Goal: Information Seeking & Learning: Check status

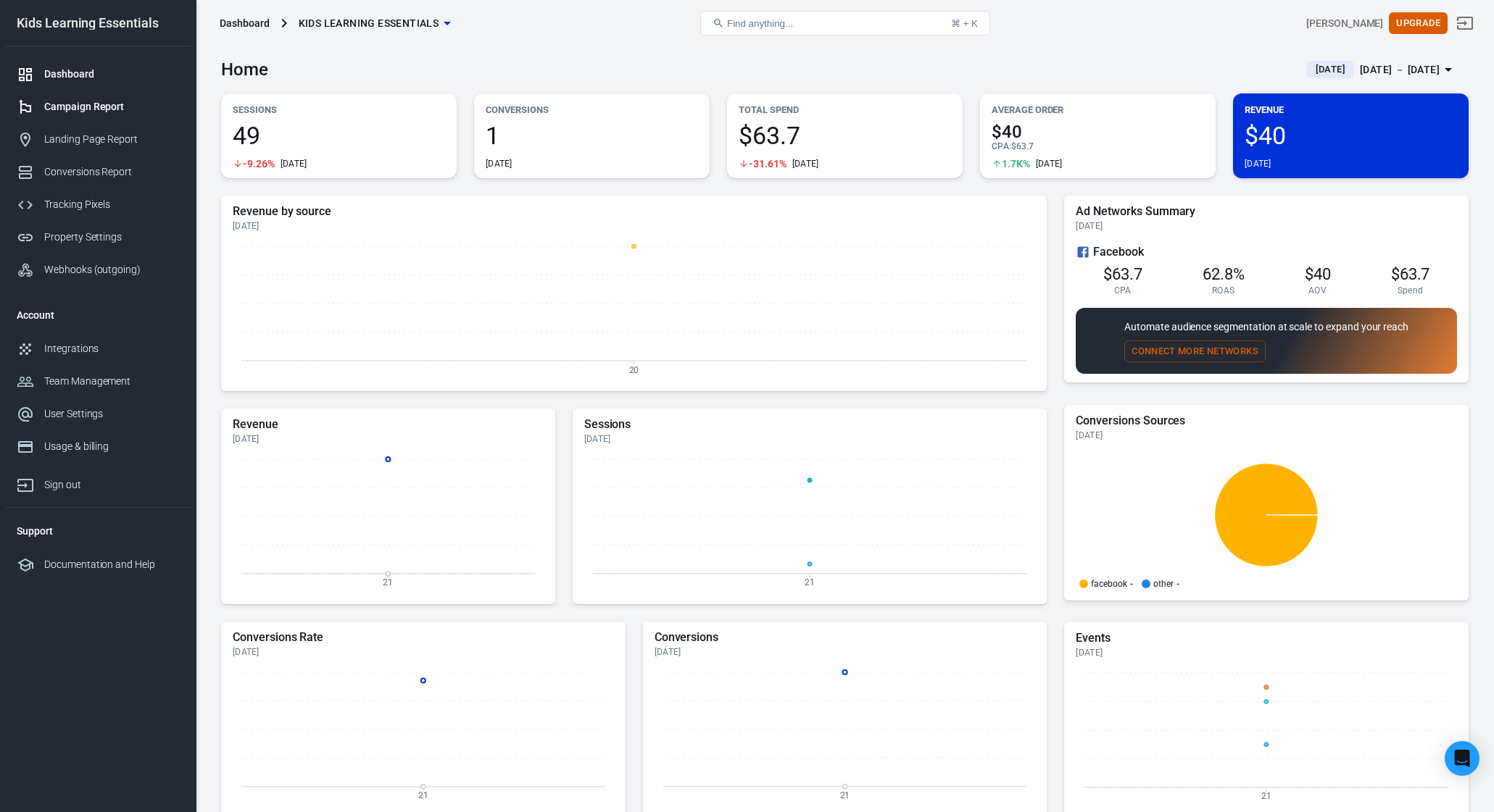
click at [86, 104] on div "Campaign Report" at bounding box center [111, 107] width 135 height 15
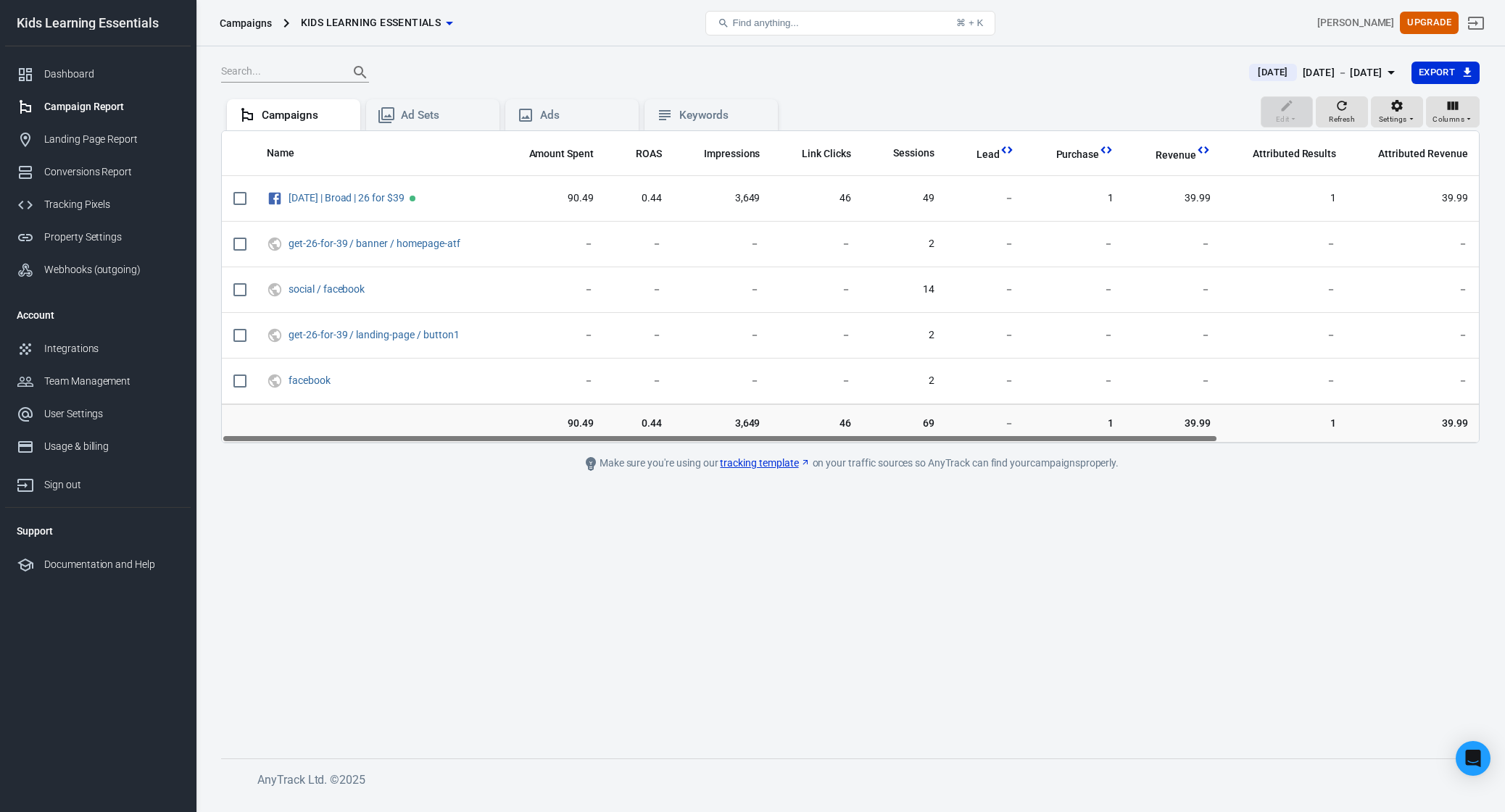
click at [1329, 73] on div "[DATE] － [DATE]" at bounding box center [1343, 73] width 80 height 18
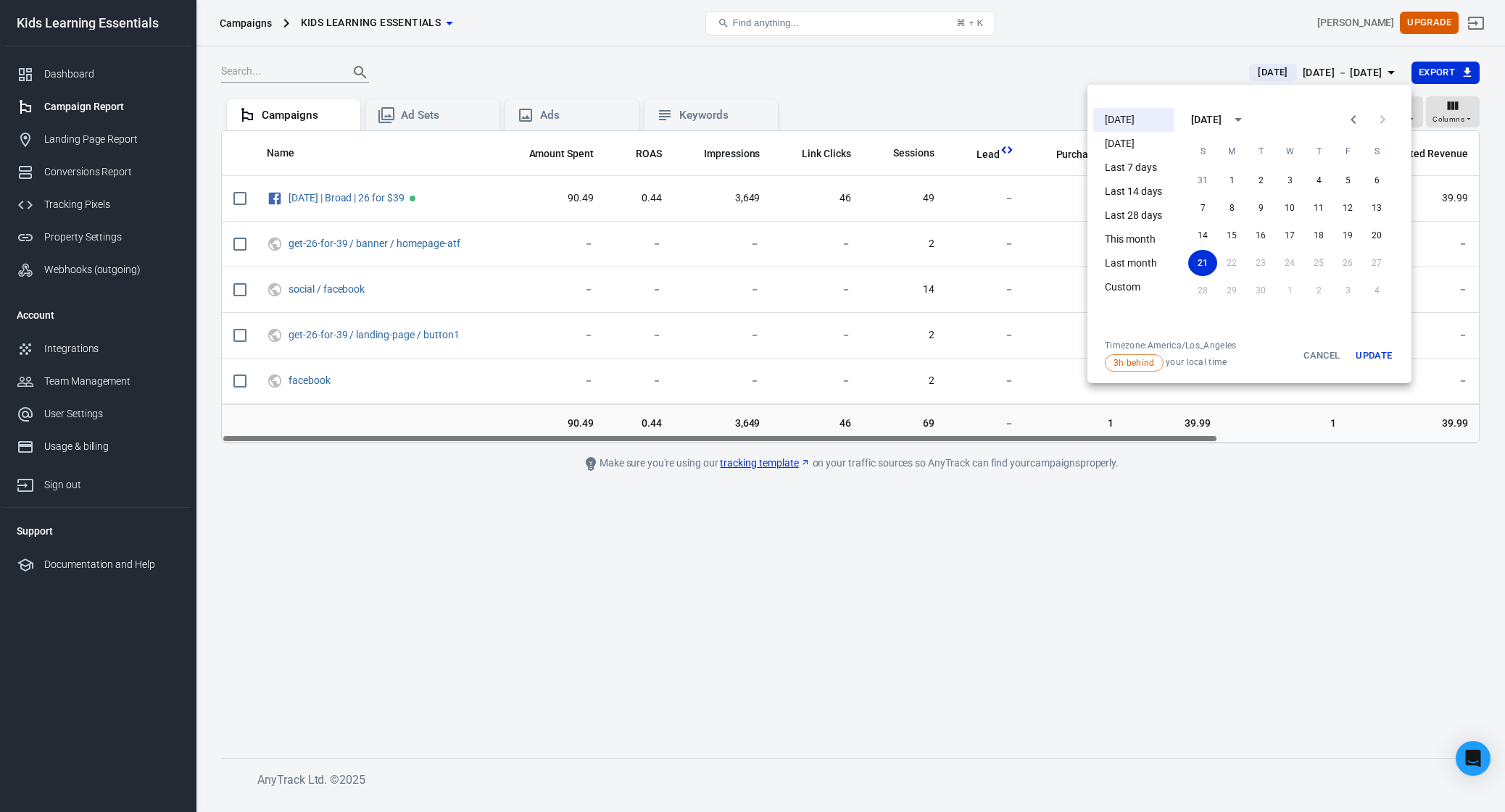
click at [1334, 68] on div at bounding box center [752, 406] width 1505 height 812
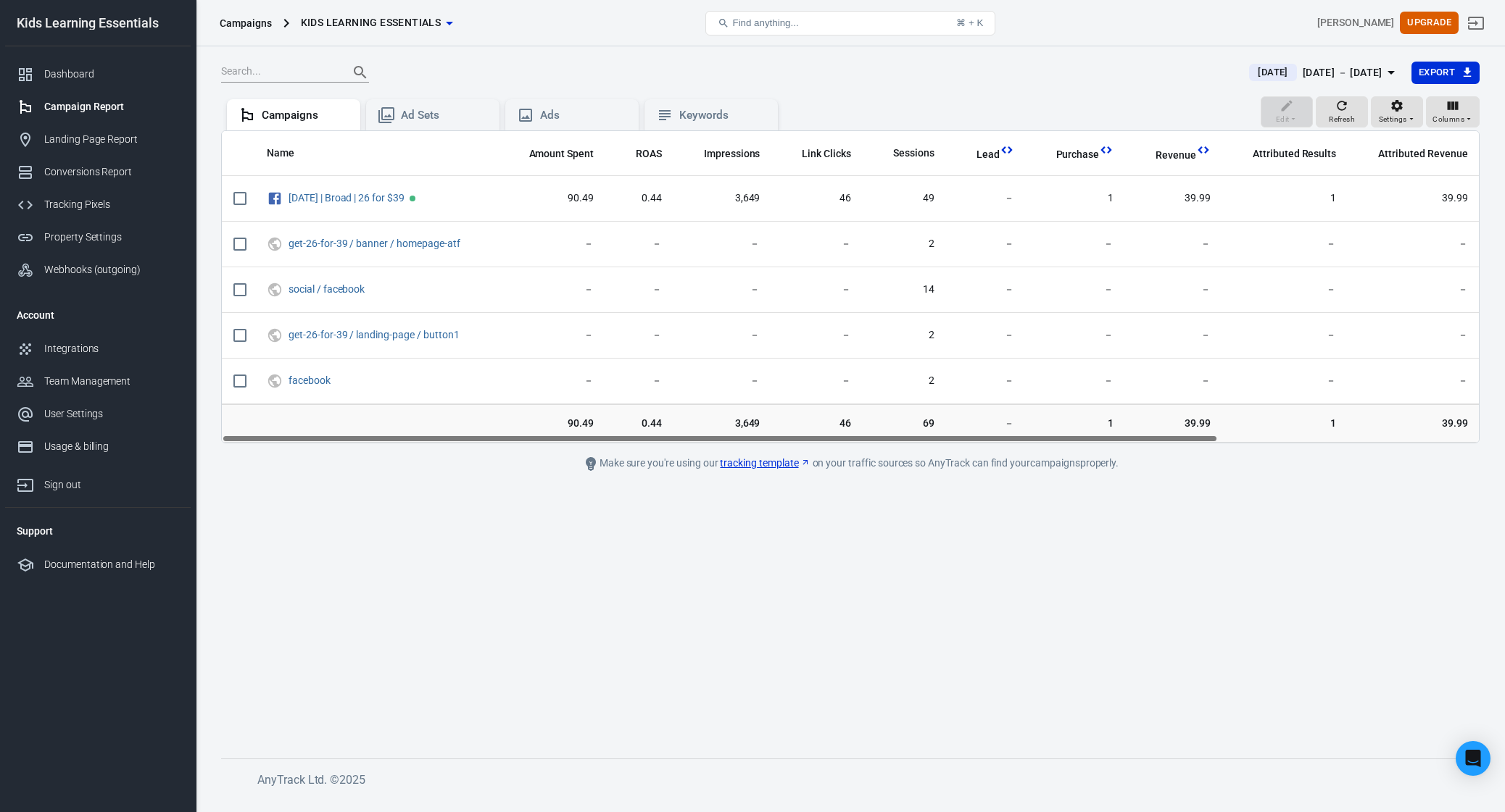
click at [1122, 78] on div at bounding box center [726, 72] width 1011 height 20
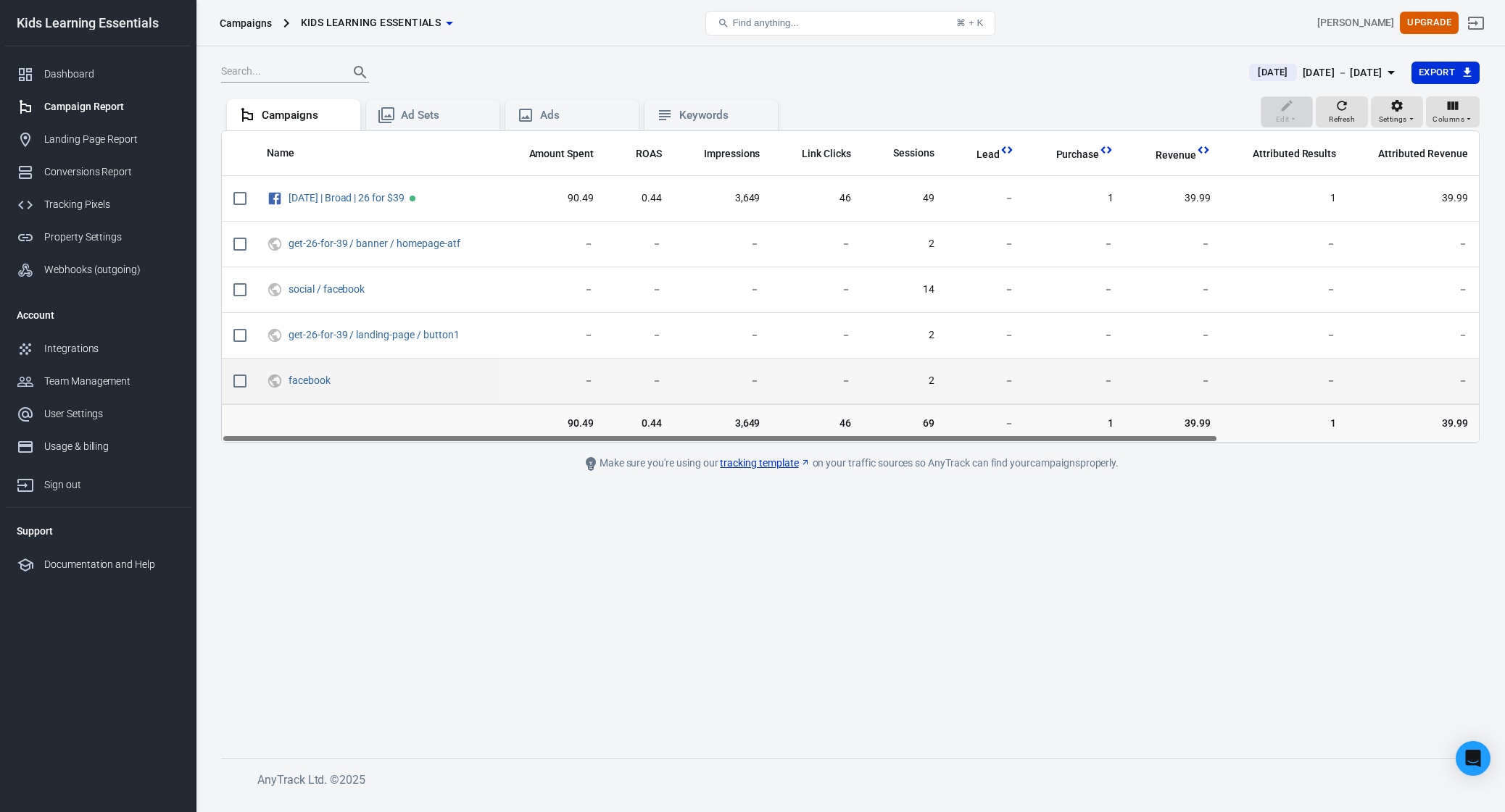
drag, startPoint x: 938, startPoint y: 439, endPoint x: 744, endPoint y: 397, distance: 198.5
click at [753, 398] on div "Name Amount Spent ROAS Impressions Link Clicks Sessions Lead Purchase Revenue A…" at bounding box center [850, 287] width 1259 height 313
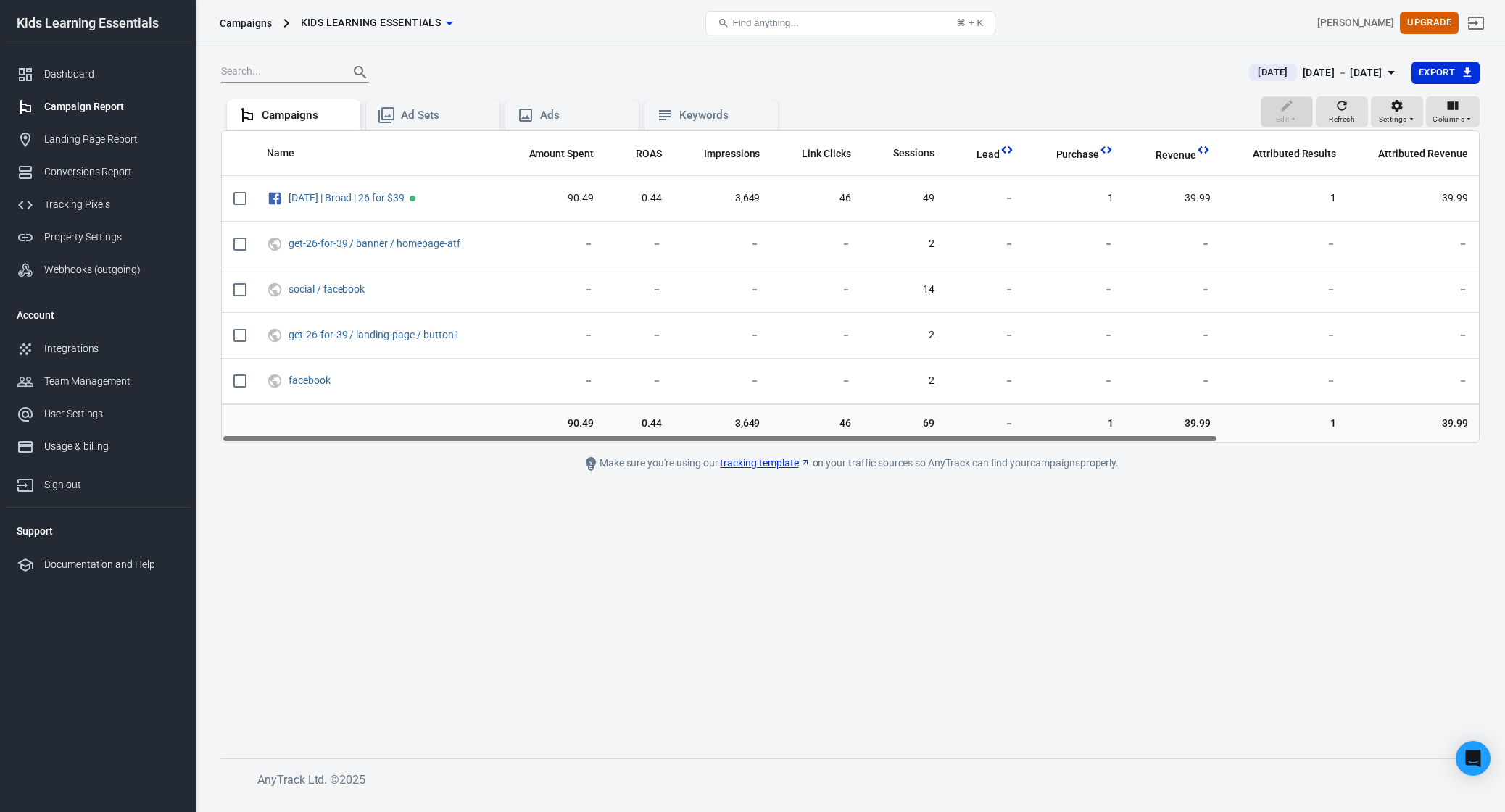
drag, startPoint x: 690, startPoint y: 65, endPoint x: 654, endPoint y: 48, distance: 39.8
click at [683, 54] on div "Today Sep 21 － Sep 21, 2025 Export Edit Refresh Settings Columns Campaigns Ad S…" at bounding box center [850, 422] width 1309 height 752
click at [652, 703] on main "Today Sep 21 － Sep 21, 2025 Export Edit Refresh Settings Columns Campaigns Ad S…" at bounding box center [850, 398] width 1259 height 675
drag, startPoint x: 1126, startPoint y: 636, endPoint x: 1100, endPoint y: 620, distance: 30.5
click at [1126, 636] on main "Today Sep 21 － Sep 21, 2025 Export Edit Refresh Settings Columns Campaigns Ad S…" at bounding box center [850, 398] width 1259 height 675
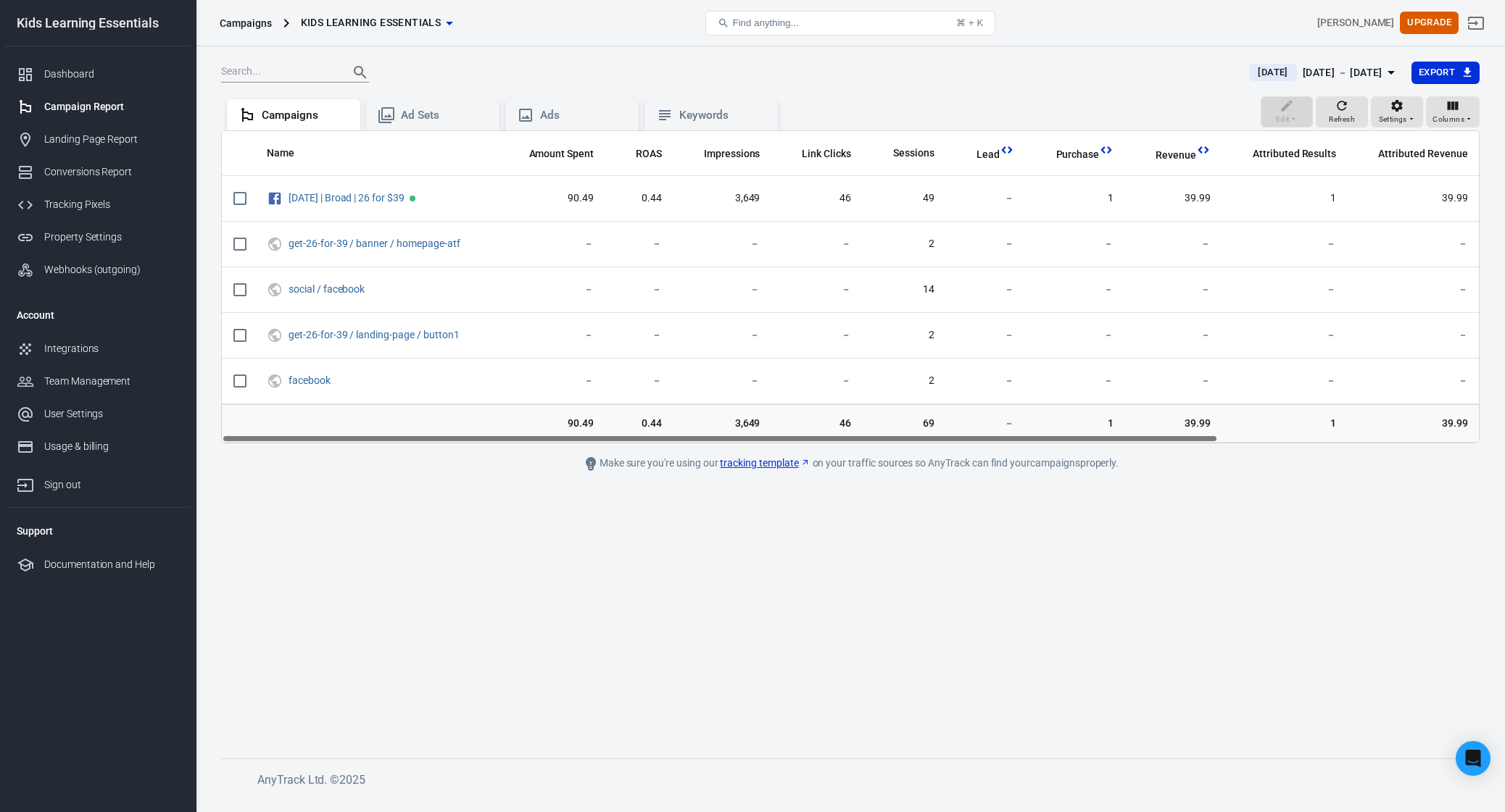
click at [704, 594] on main "Today Sep 21 － Sep 21, 2025 Export Edit Refresh Settings Columns Campaigns Ad S…" at bounding box center [850, 398] width 1259 height 675
click at [1080, 87] on div "[DATE] [DATE] － [DATE] Export" at bounding box center [850, 79] width 1259 height 35
drag, startPoint x: 1036, startPoint y: 516, endPoint x: 1034, endPoint y: 527, distance: 11.2
click at [1037, 516] on main "[DATE] [DATE] － [DATE] Export Edit Refresh Settings Columns Campaigns Ad Sets A…" at bounding box center [850, 398] width 1259 height 675
click at [1140, 96] on div "Edit Refresh Settings Columns Campaigns Ad Sets Ads Keywords" at bounding box center [850, 114] width 1259 height 35
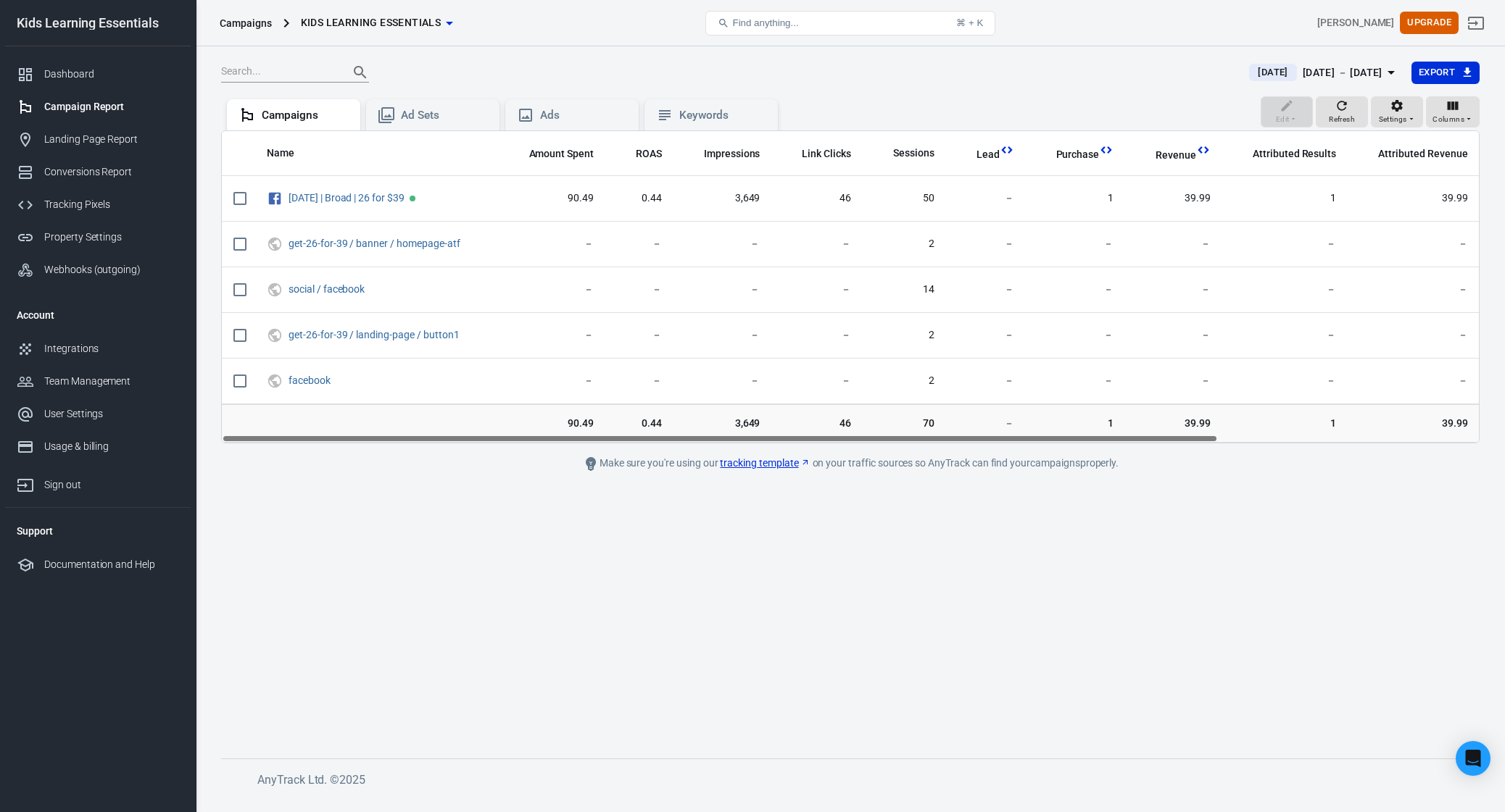
click at [503, 601] on main "[DATE] [DATE] － [DATE] Export Edit Refresh Settings Columns Campaigns Ad Sets A…" at bounding box center [850, 398] width 1259 height 675
click at [111, 84] on link "Dashboard" at bounding box center [98, 74] width 186 height 33
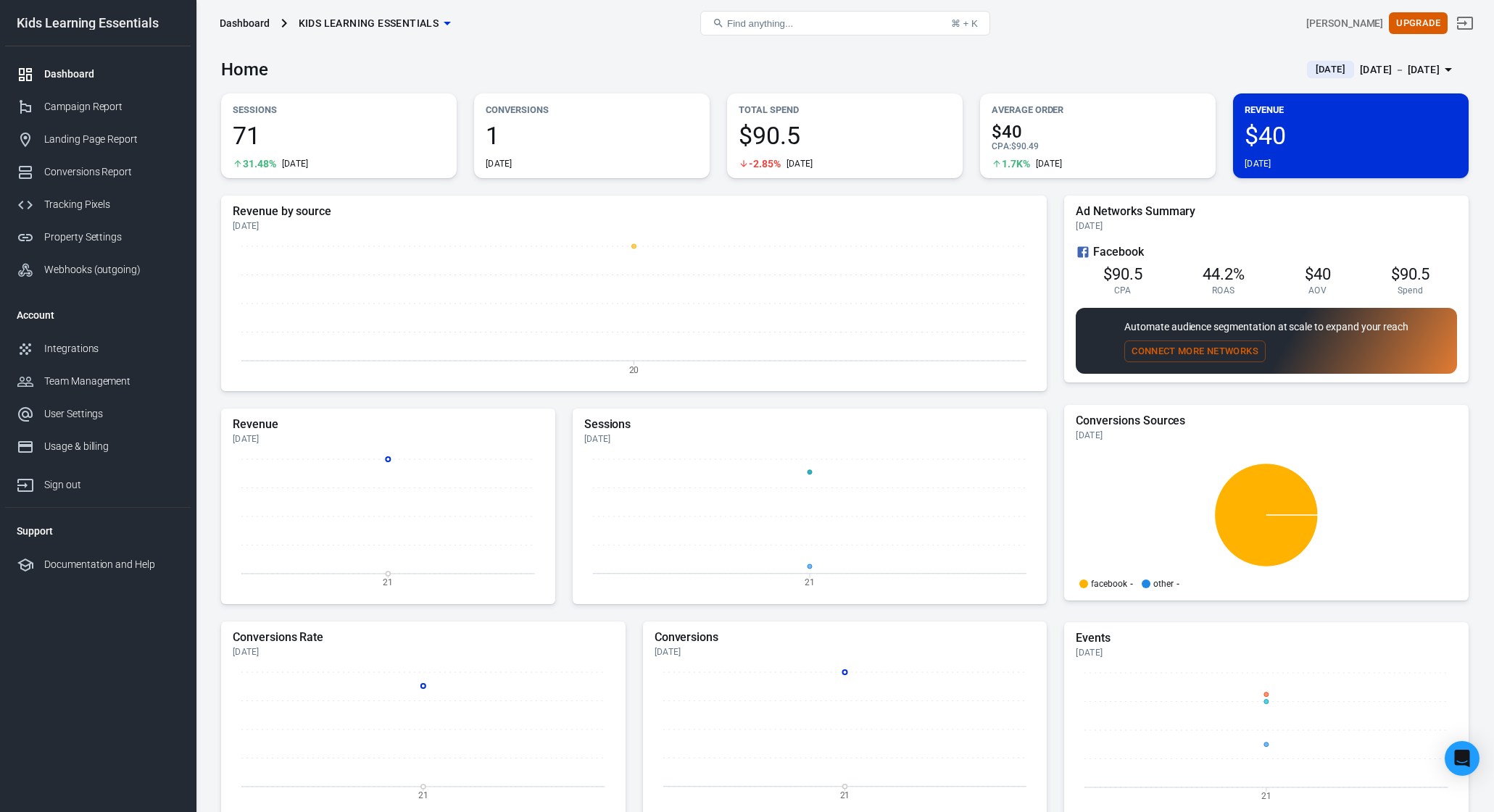
click at [1208, 352] on button "Connect More Networks" at bounding box center [1195, 352] width 142 height 23
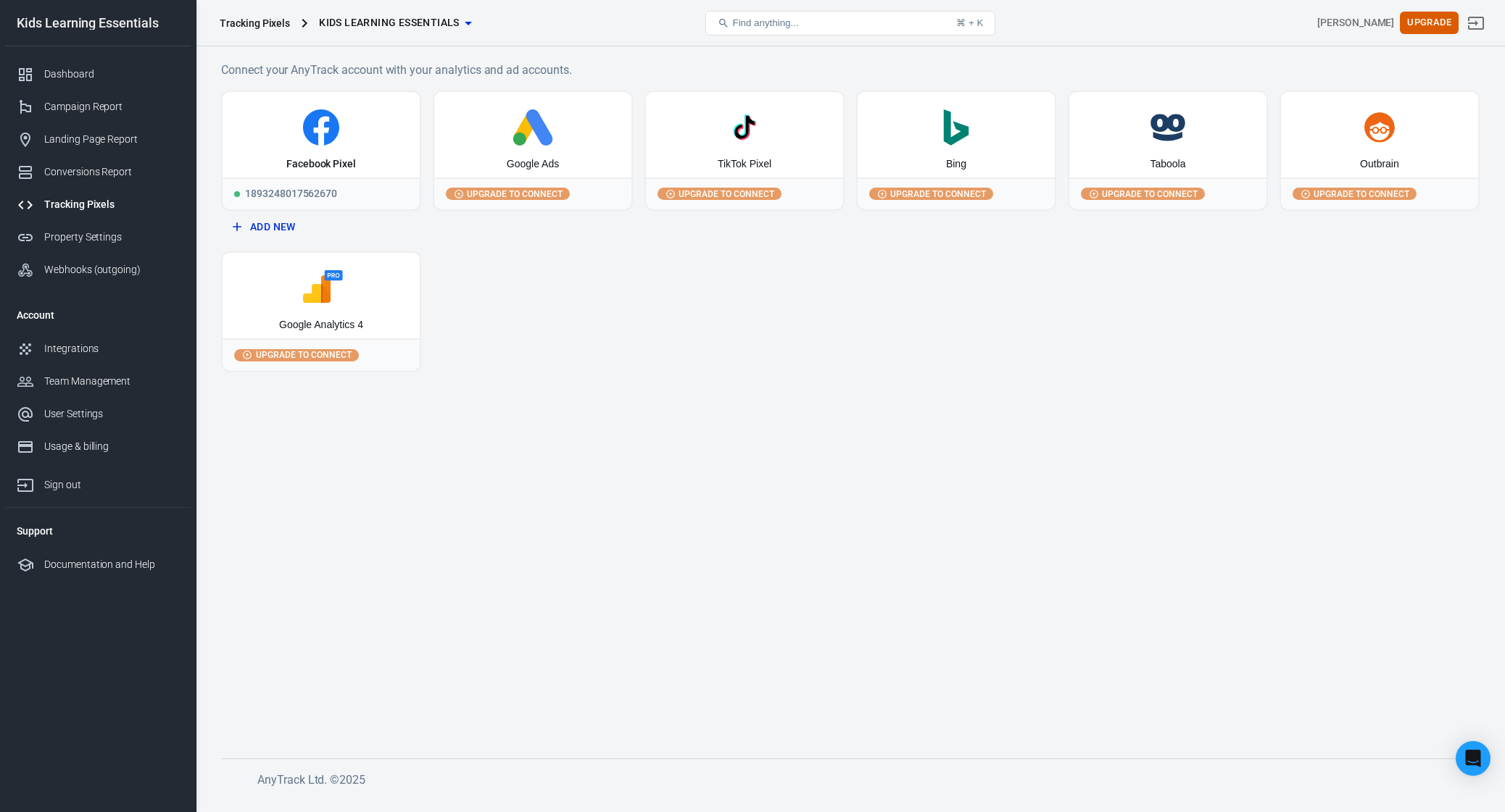
click at [765, 245] on div "Facebook Pixel 1893248017562670 Add New Google Ads Upgrade to connect TikTok Pi…" at bounding box center [850, 231] width 1259 height 282
drag, startPoint x: 1174, startPoint y: 311, endPoint x: 1028, endPoint y: 287, distance: 148.0
click at [1171, 311] on div "Facebook Pixel 1893248017562670 Add New Google Ads Upgrade to connect TikTok Pi…" at bounding box center [850, 231] width 1259 height 282
drag, startPoint x: 431, startPoint y: 613, endPoint x: 444, endPoint y: 606, distance: 14.8
click at [437, 609] on main "Connect your AnyTrack account with your analytics and ad accounts. Facebook Pix…" at bounding box center [850, 398] width 1259 height 675
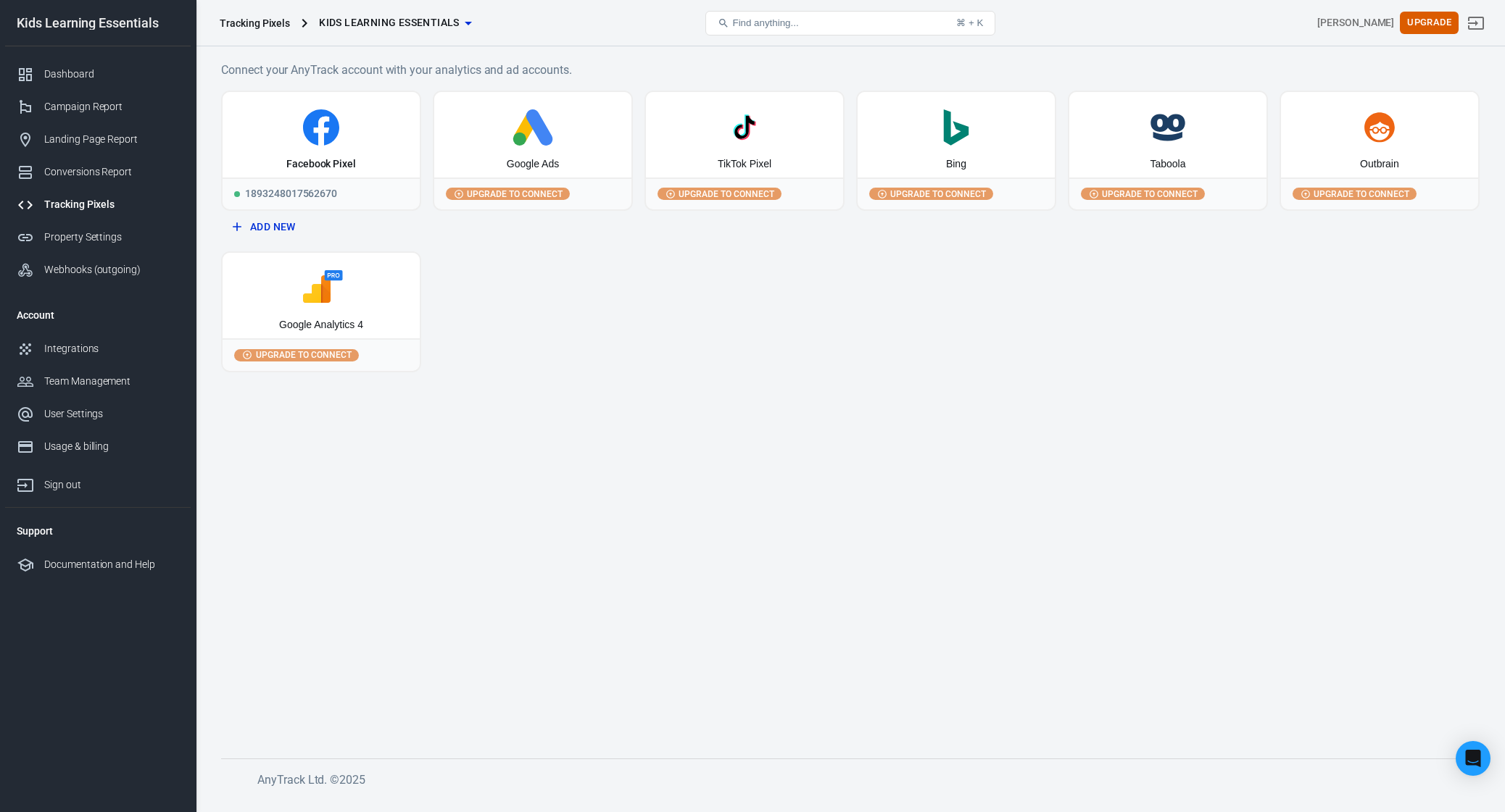
click at [547, 412] on main "Connect your AnyTrack account with your analytics and ad accounts. Facebook Pix…" at bounding box center [850, 398] width 1259 height 675
click at [92, 59] on link "Dashboard" at bounding box center [98, 74] width 186 height 33
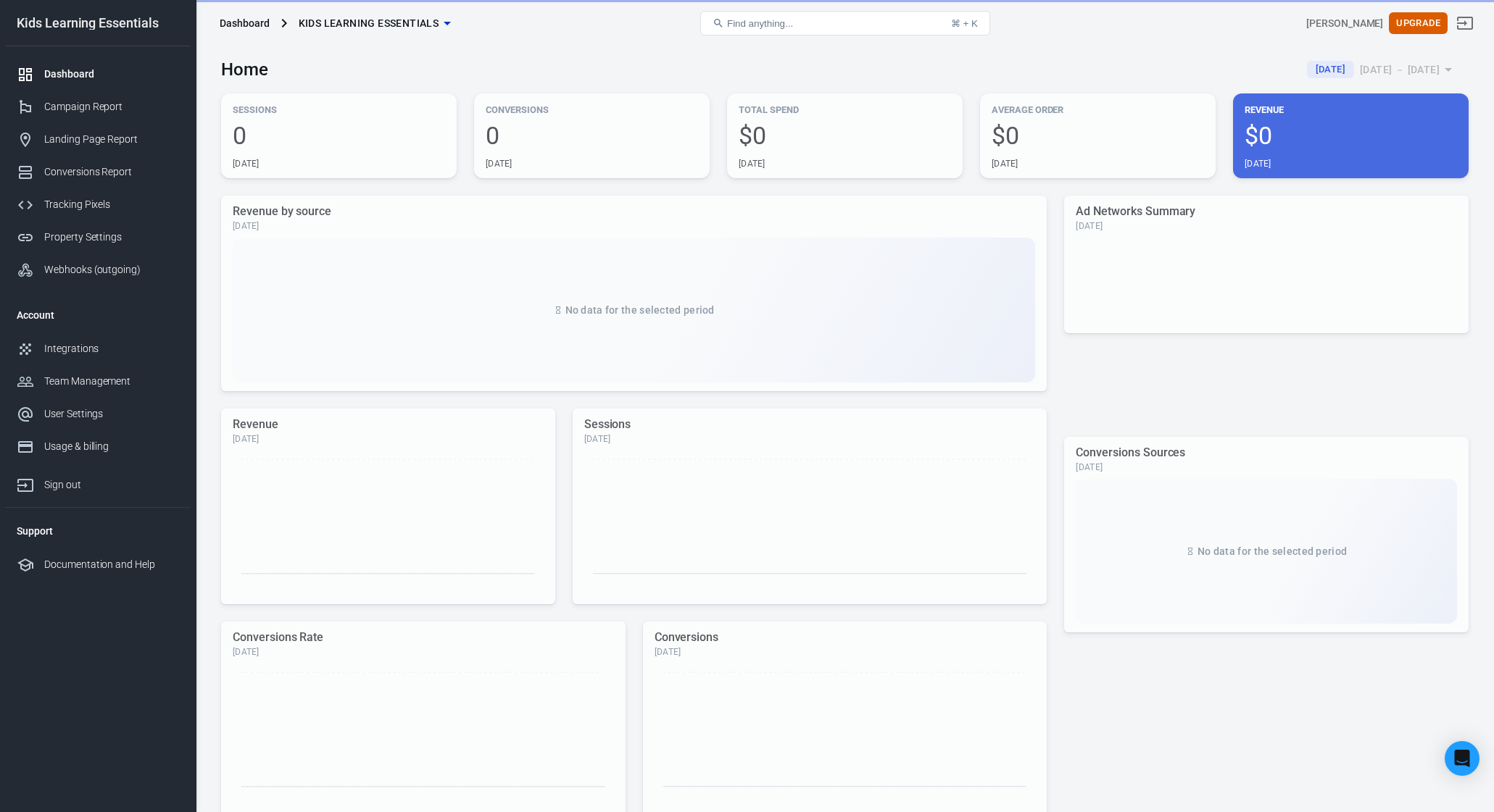
click at [92, 75] on div "Dashboard" at bounding box center [111, 75] width 135 height 15
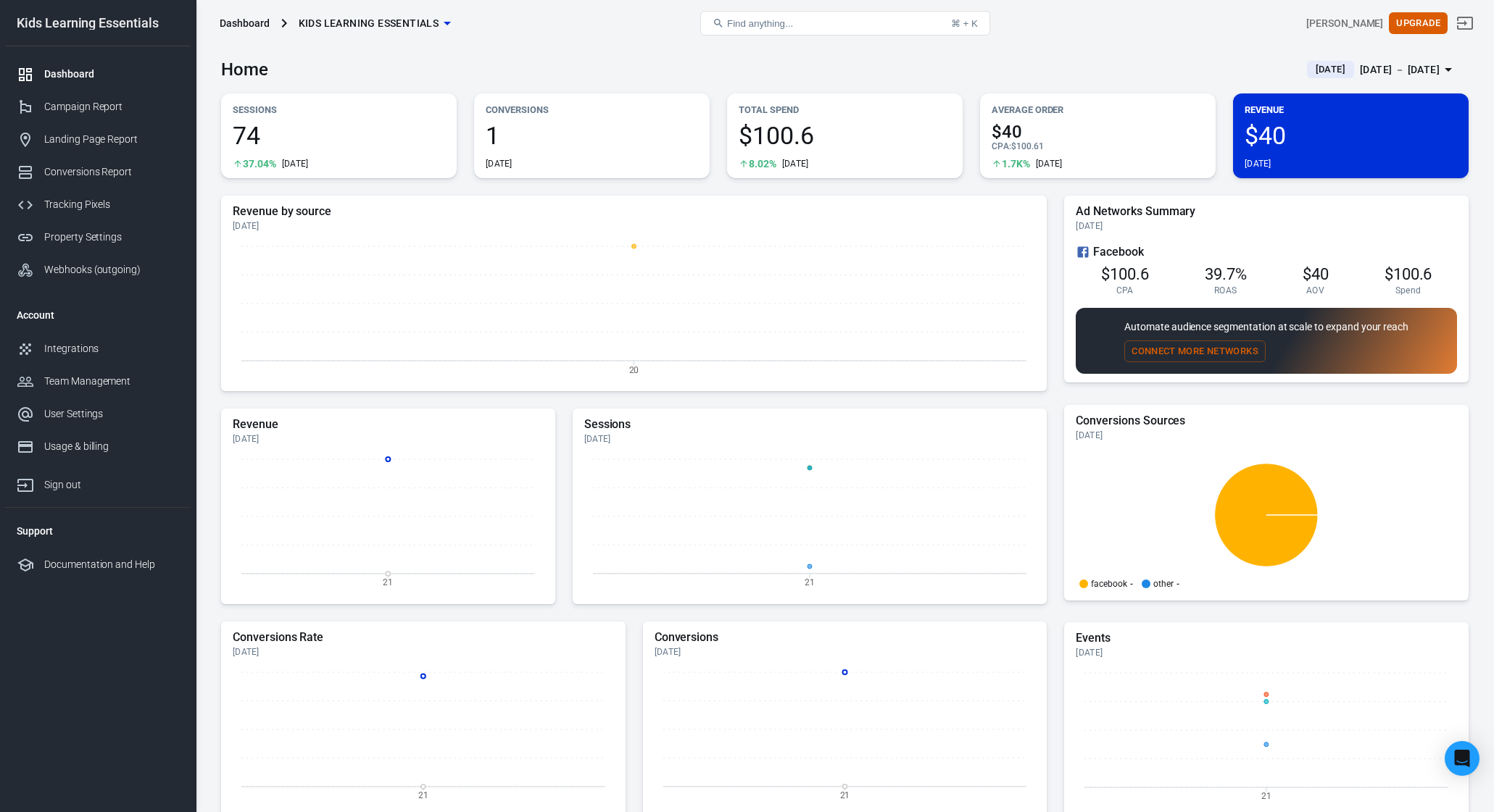
click at [1048, 68] on div "Home [DATE] [DATE] － [DATE]" at bounding box center [845, 64] width 1248 height 35
click at [118, 103] on div "Campaign Report" at bounding box center [111, 107] width 135 height 15
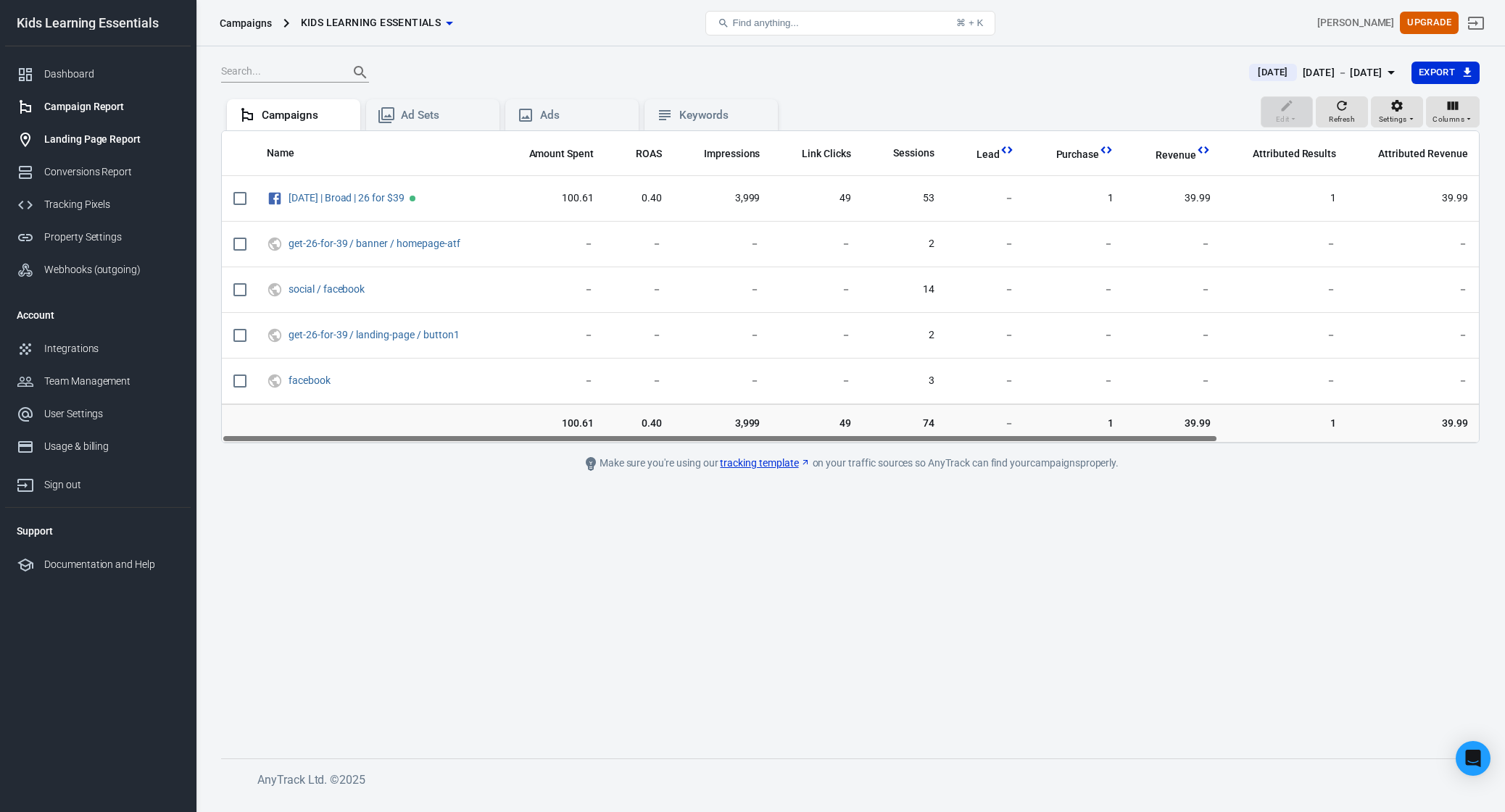
click at [123, 151] on link "Landing Page Report" at bounding box center [98, 139] width 186 height 33
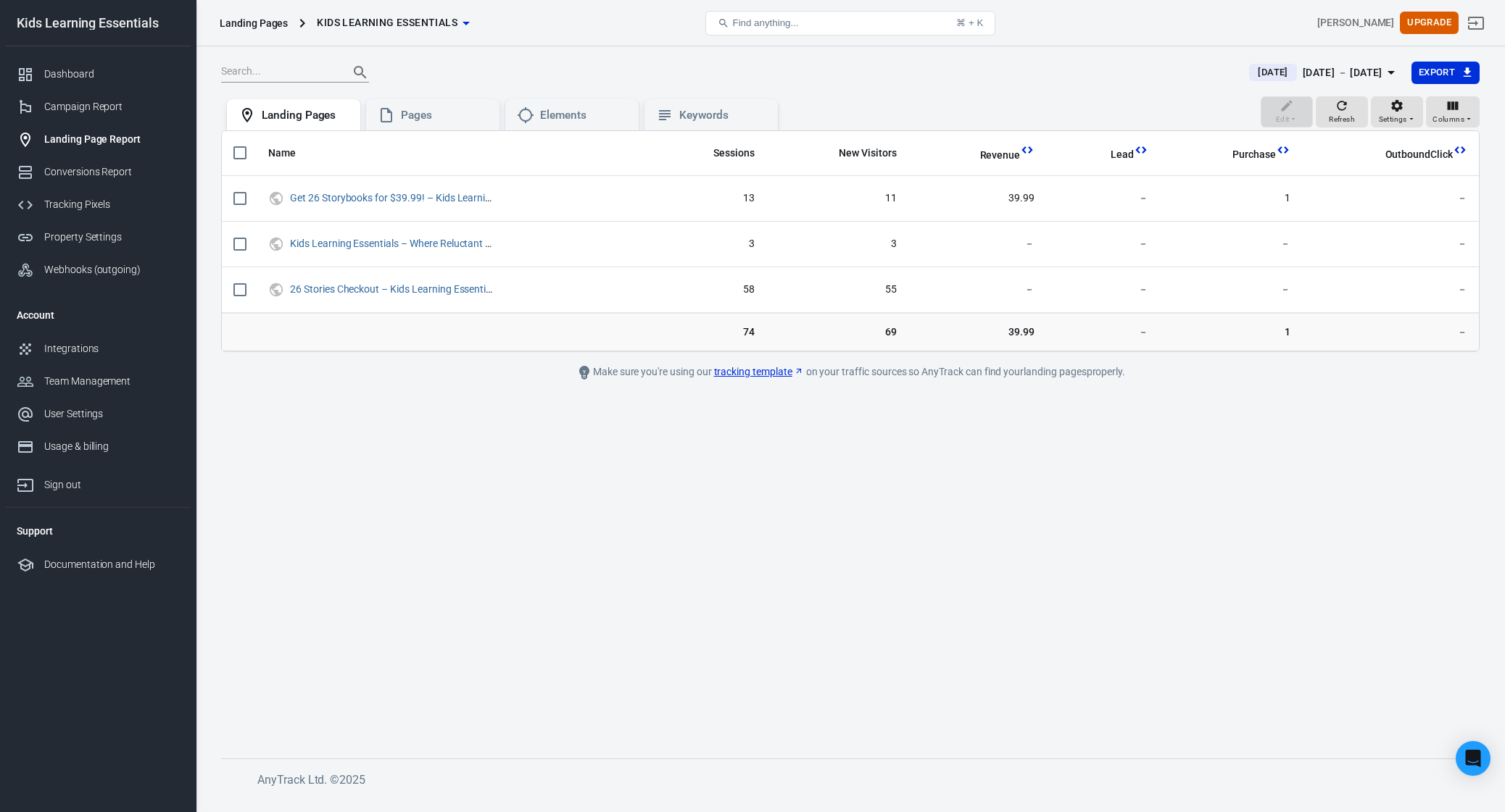
click at [892, 71] on div at bounding box center [726, 72] width 1011 height 20
click at [825, 87] on div "[DATE] [DATE] － [DATE] Export" at bounding box center [850, 79] width 1259 height 35
click at [528, 519] on main "[DATE] [DATE] － [DATE] Export Edit Refresh Settings Columns Landing Pages Pages…" at bounding box center [850, 398] width 1259 height 675
click at [810, 78] on div at bounding box center [726, 72] width 1011 height 20
click at [392, 394] on main "[DATE] [DATE] － [DATE] Export Edit Refresh Settings Columns Landing Pages Pages…" at bounding box center [850, 398] width 1259 height 675
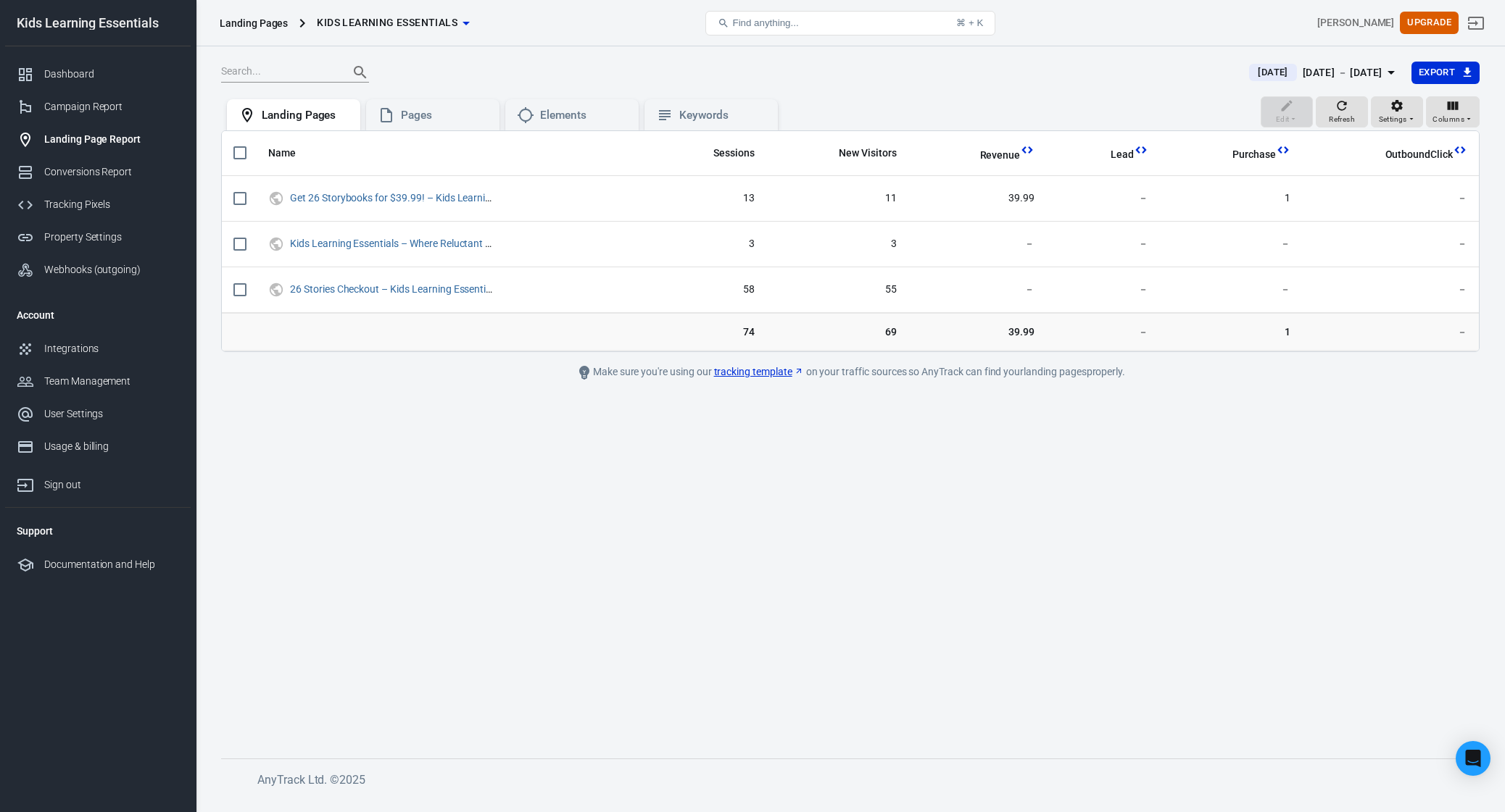
click at [1044, 62] on div "[DATE] [DATE] － [DATE] Export" at bounding box center [850, 79] width 1259 height 35
click at [78, 77] on div "Dashboard" at bounding box center [111, 75] width 135 height 15
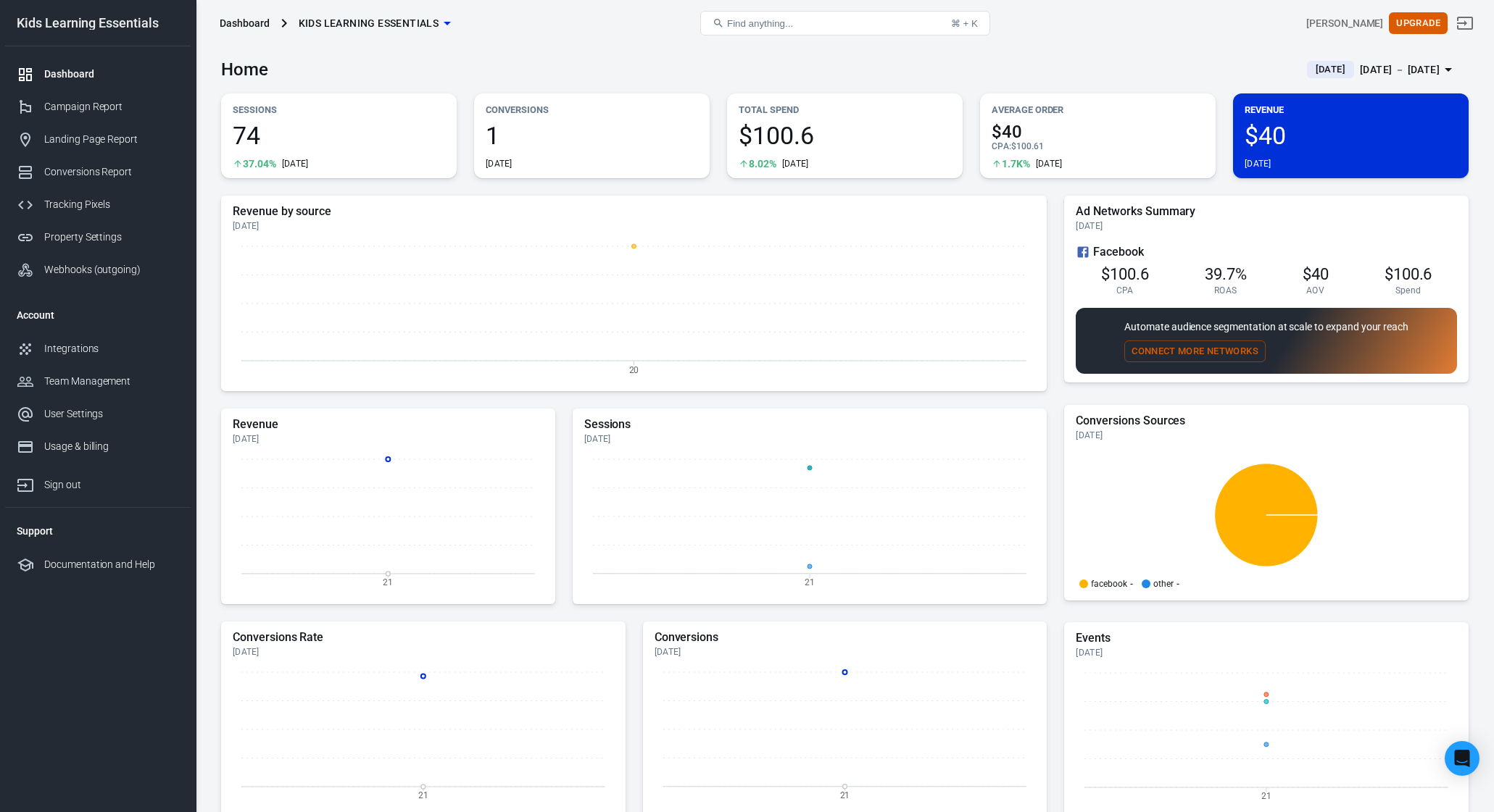
click at [923, 54] on div "Home [DATE] [DATE] － [DATE]" at bounding box center [845, 64] width 1248 height 35
